Goal: Information Seeking & Learning: Learn about a topic

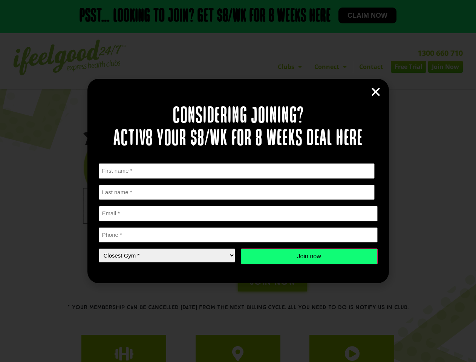
click at [238, 181] on div "First Name * First Last Name * Last name Email * Phone * Closest Gym * Closest …" at bounding box center [238, 213] width 279 height 101
click at [376, 92] on icon "Close" at bounding box center [375, 91] width 11 height 11
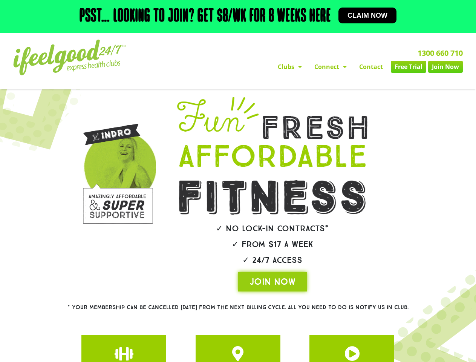
click at [309, 256] on h2 "✓ 24/7 Access" at bounding box center [272, 260] width 233 height 8
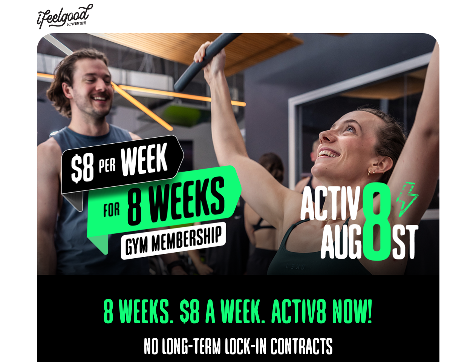
click at [238, 181] on img at bounding box center [238, 154] width 403 height 242
